Goal: Transaction & Acquisition: Purchase product/service

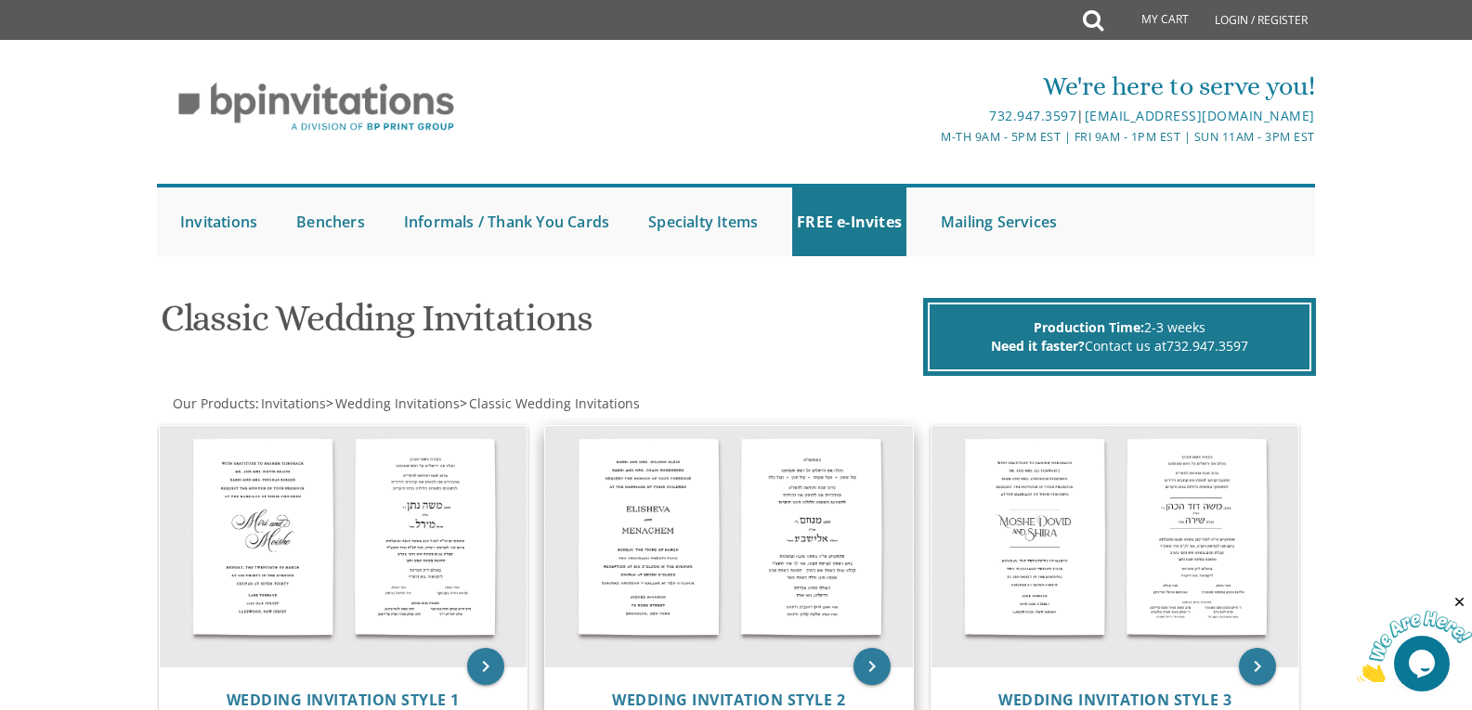
drag, startPoint x: 0, startPoint y: 0, endPoint x: 666, endPoint y: 516, distance: 842.6
click at [666, 516] on img at bounding box center [729, 546] width 368 height 241
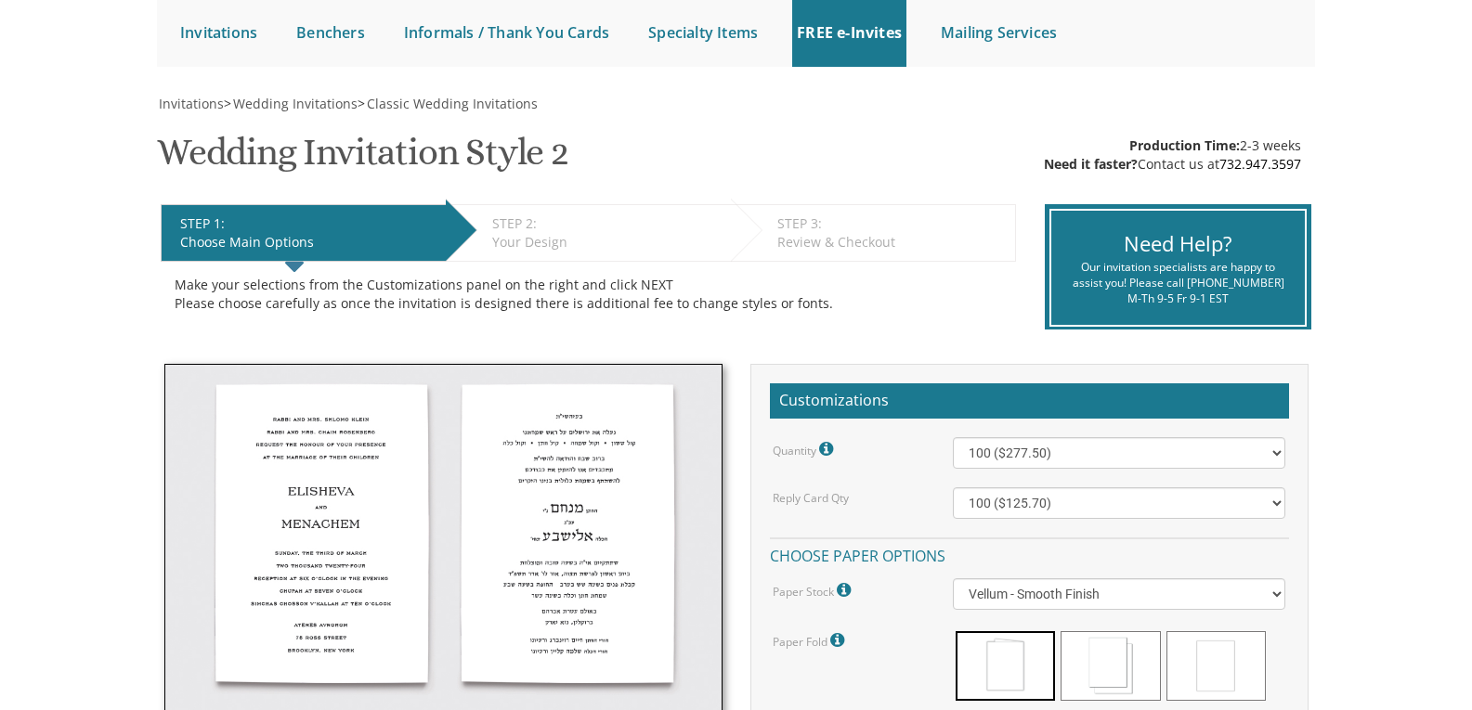
scroll to position [208, 0]
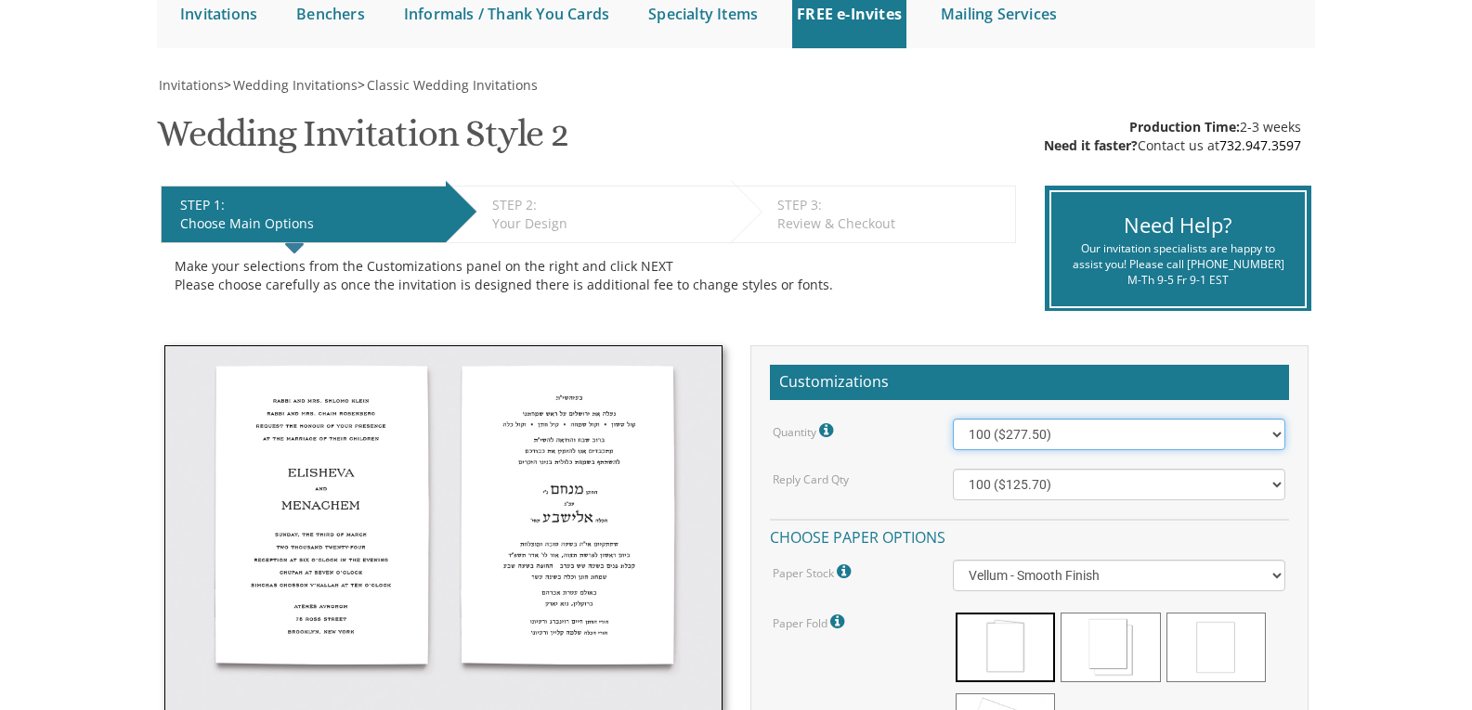
click at [1275, 442] on select "100 ($277.50) 200 ($330.45) 300 ($380.65) 400 ($432.70) 500 ($482.10) 600 ($534…" at bounding box center [1119, 435] width 332 height 32
select select "1000"
click at [953, 419] on select "100 ($277.50) 200 ($330.45) 300 ($380.65) 400 ($432.70) 500 ($482.10) 600 ($534…" at bounding box center [1119, 435] width 332 height 32
click at [1276, 488] on select "100 ($125.70) 200 ($150.60) 300 ($177.95) 400 ($270.70) 500 ($225.30) 600 ($249…" at bounding box center [1119, 485] width 332 height 32
select select "600"
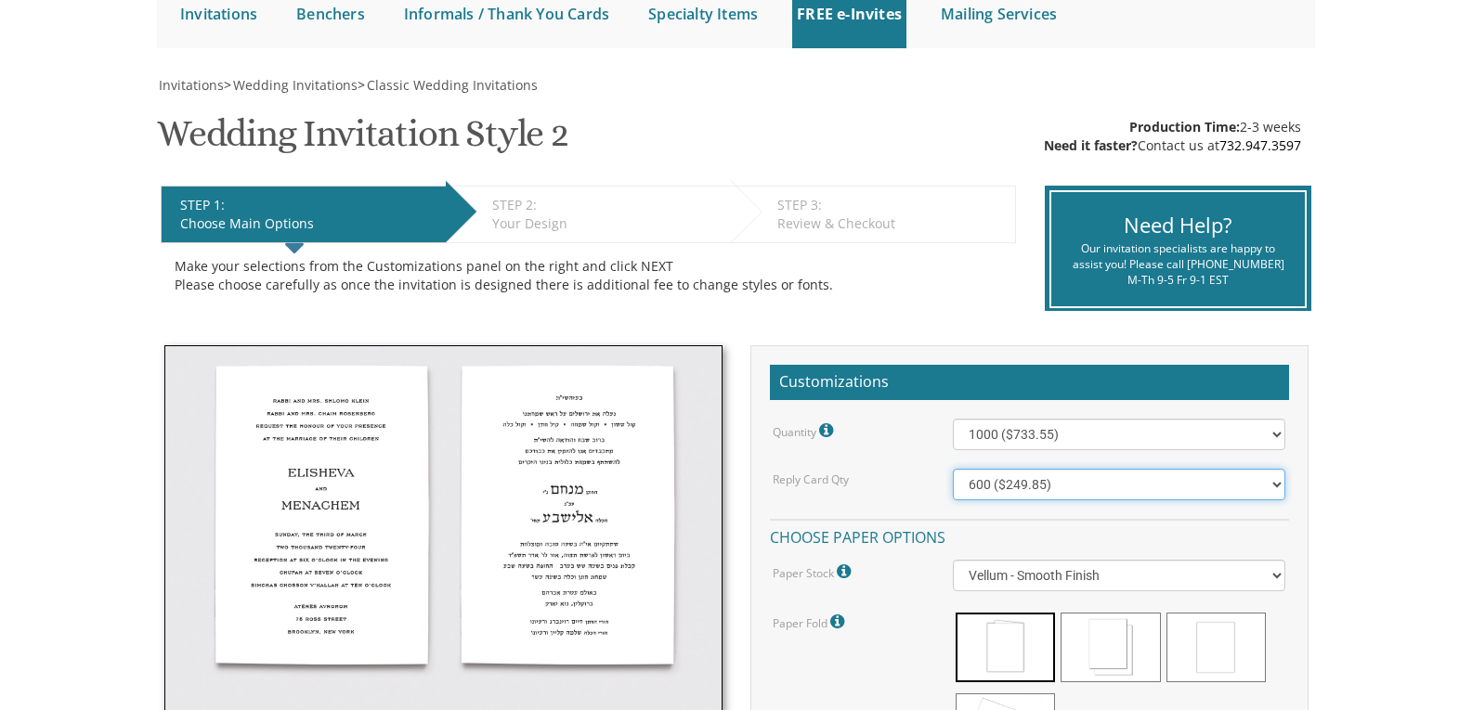
click at [953, 469] on select "100 ($125.70) 200 ($150.60) 300 ($177.95) 400 ($270.70) 500 ($225.30) 600 ($249…" at bounding box center [1119, 485] width 332 height 32
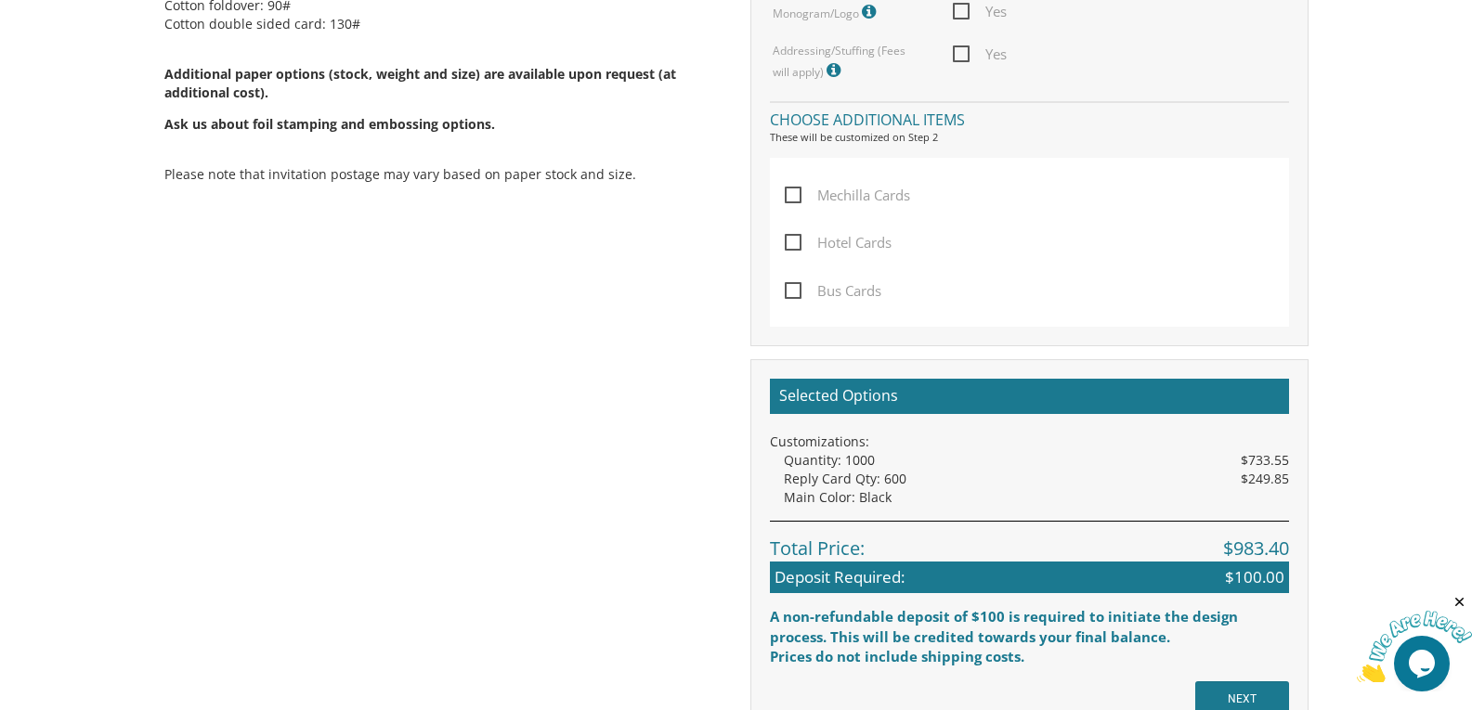
scroll to position [0, 0]
